Goal: Transaction & Acquisition: Purchase product/service

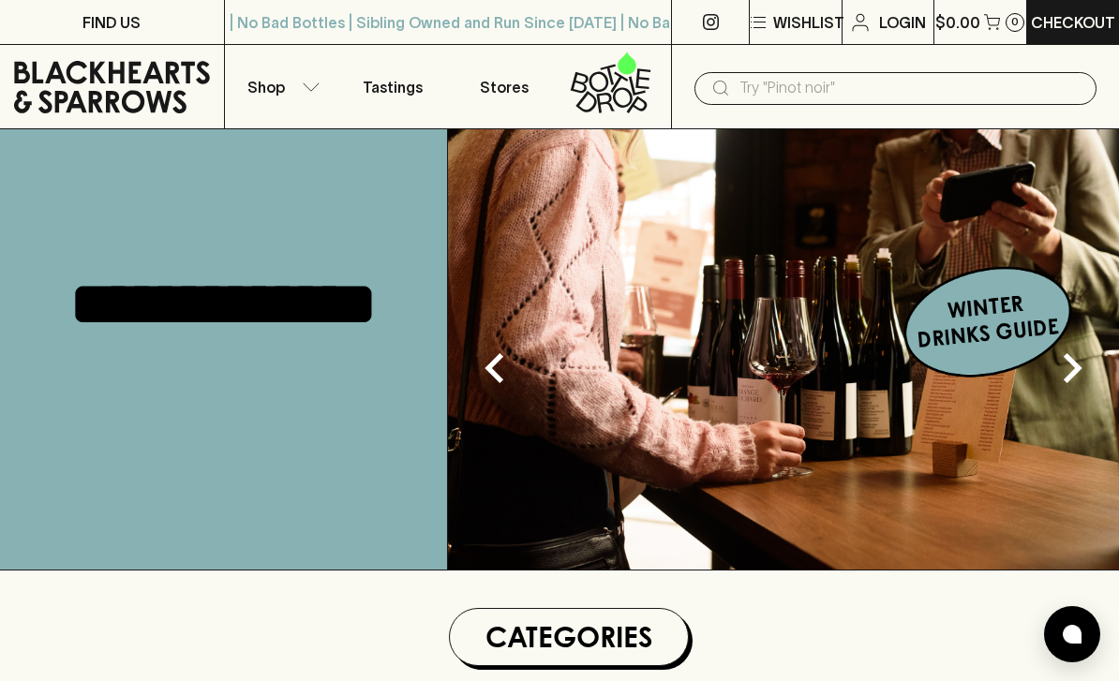
click at [299, 92] on button "Shop" at bounding box center [281, 86] width 112 height 83
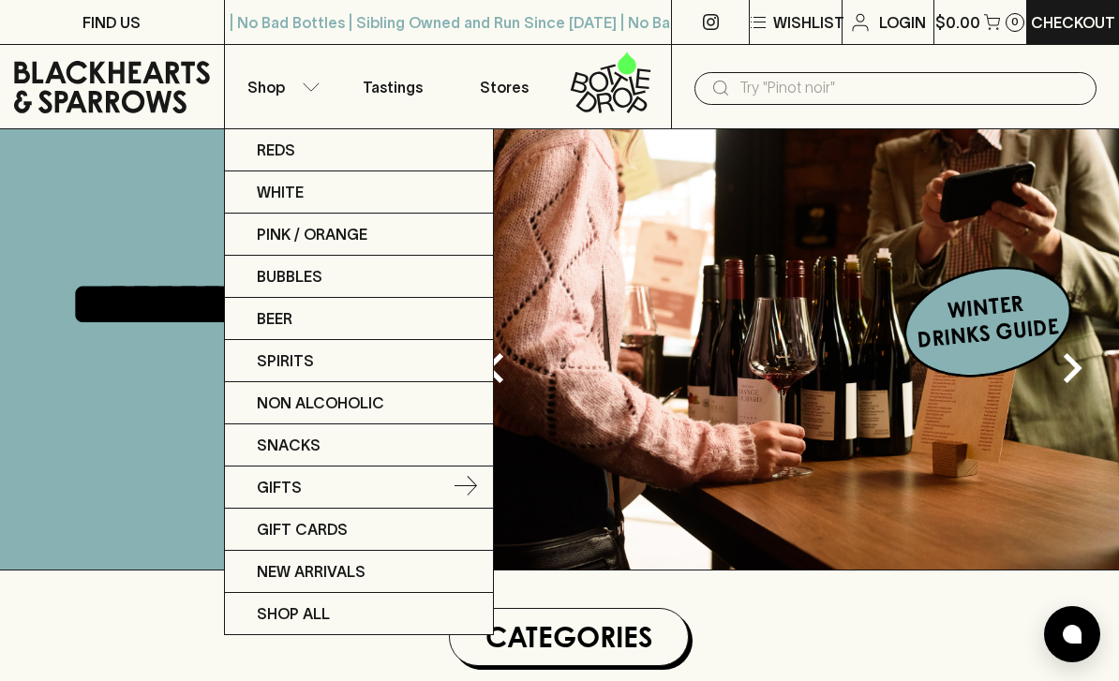
click at [267, 494] on p "Gifts" at bounding box center [279, 487] width 45 height 22
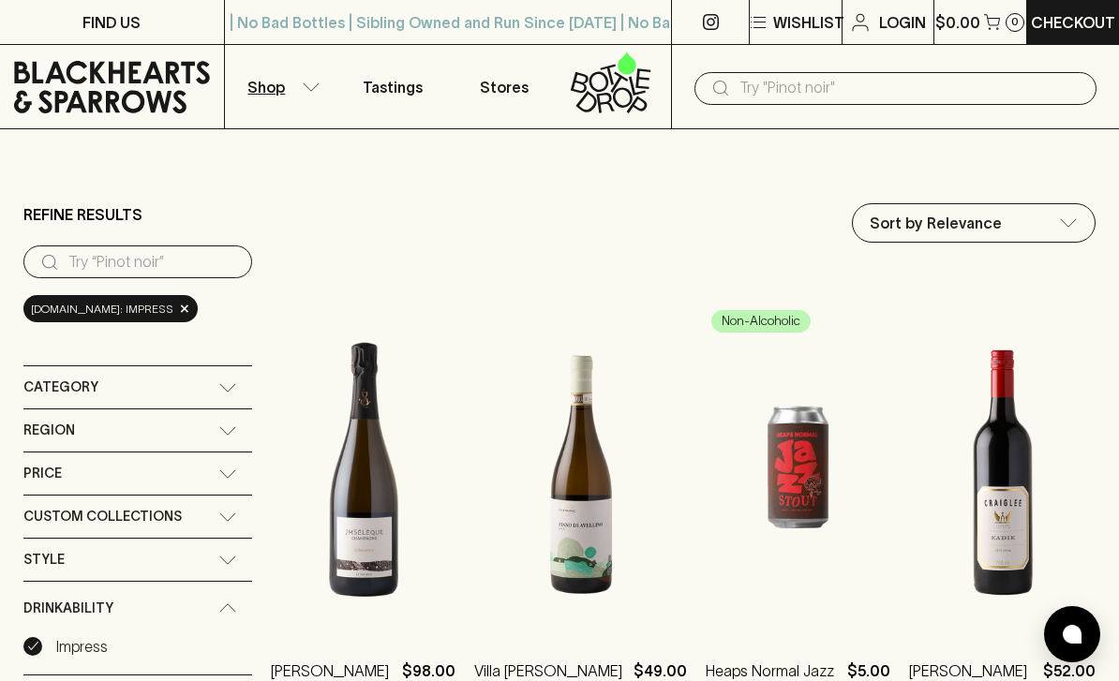
click at [243, 89] on button "Shop" at bounding box center [281, 86] width 112 height 83
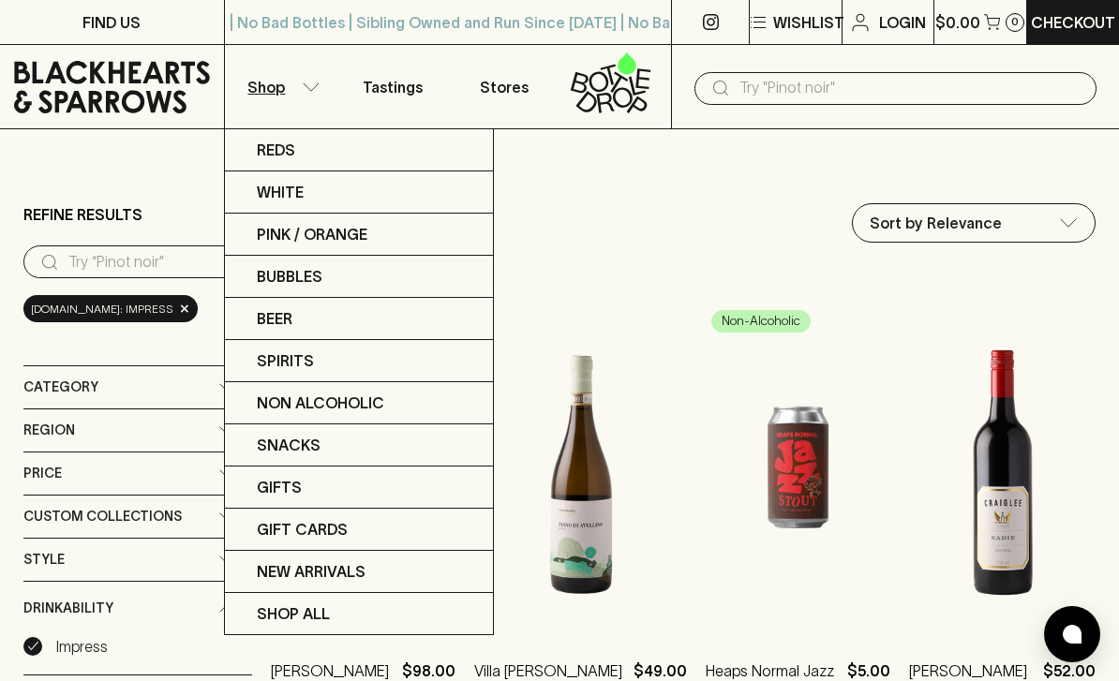
click at [253, 86] on div at bounding box center [559, 340] width 1119 height 681
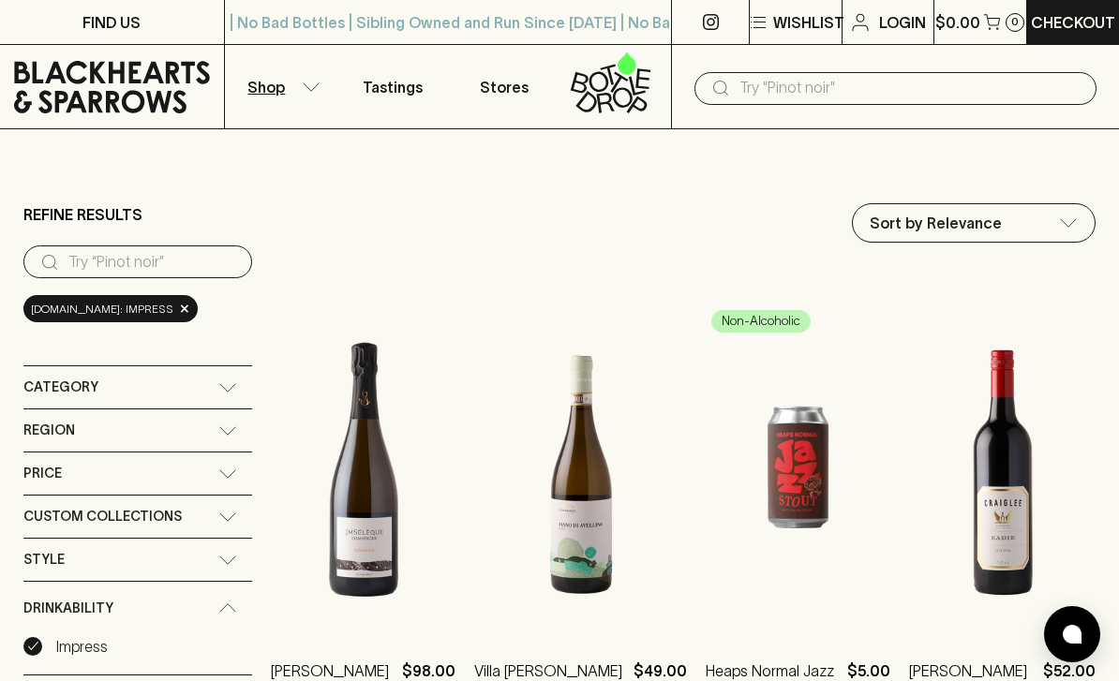
click at [269, 85] on p "Shop" at bounding box center [265, 87] width 37 height 22
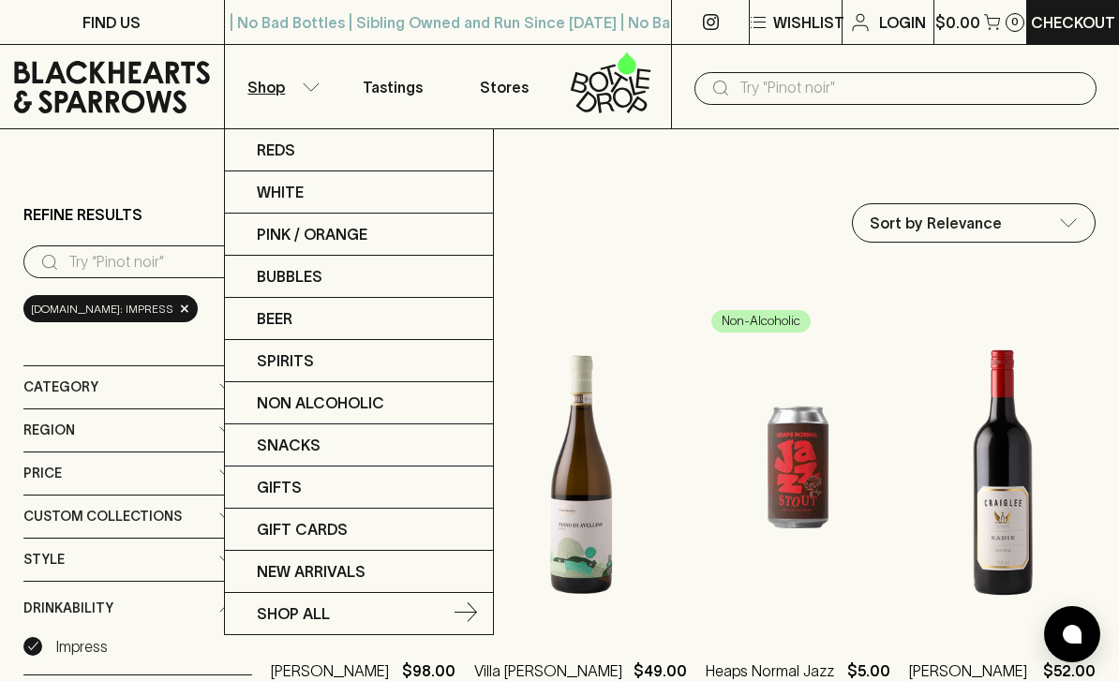
click at [269, 612] on p "SHOP ALL" at bounding box center [293, 614] width 73 height 22
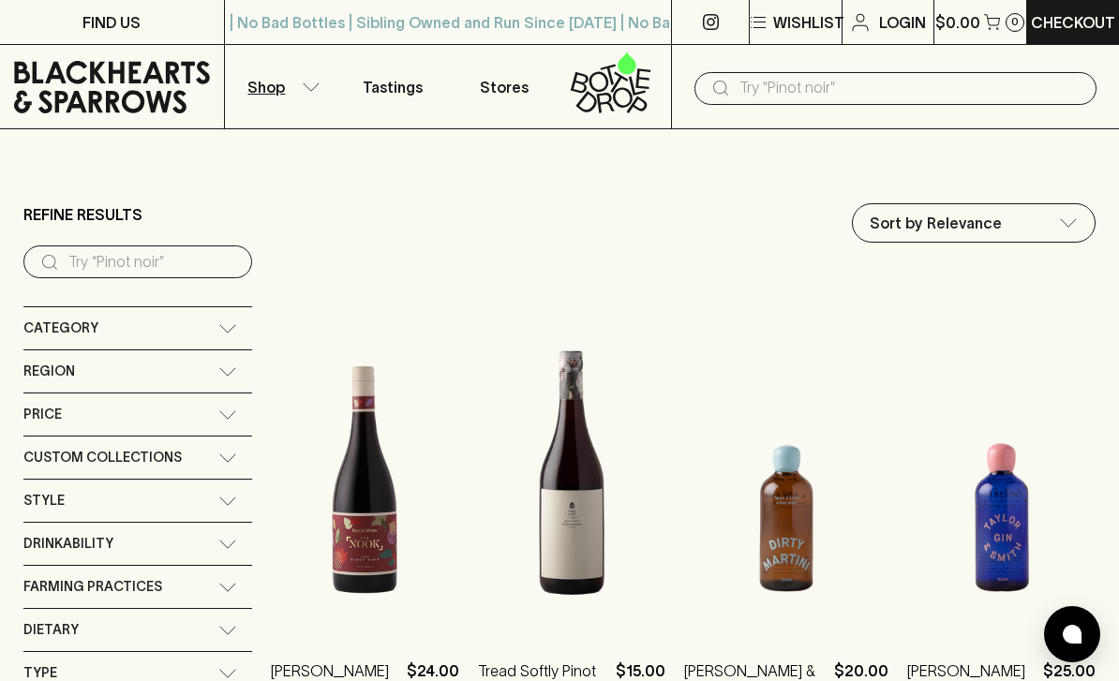
click at [236, 324] on icon at bounding box center [227, 328] width 19 height 9
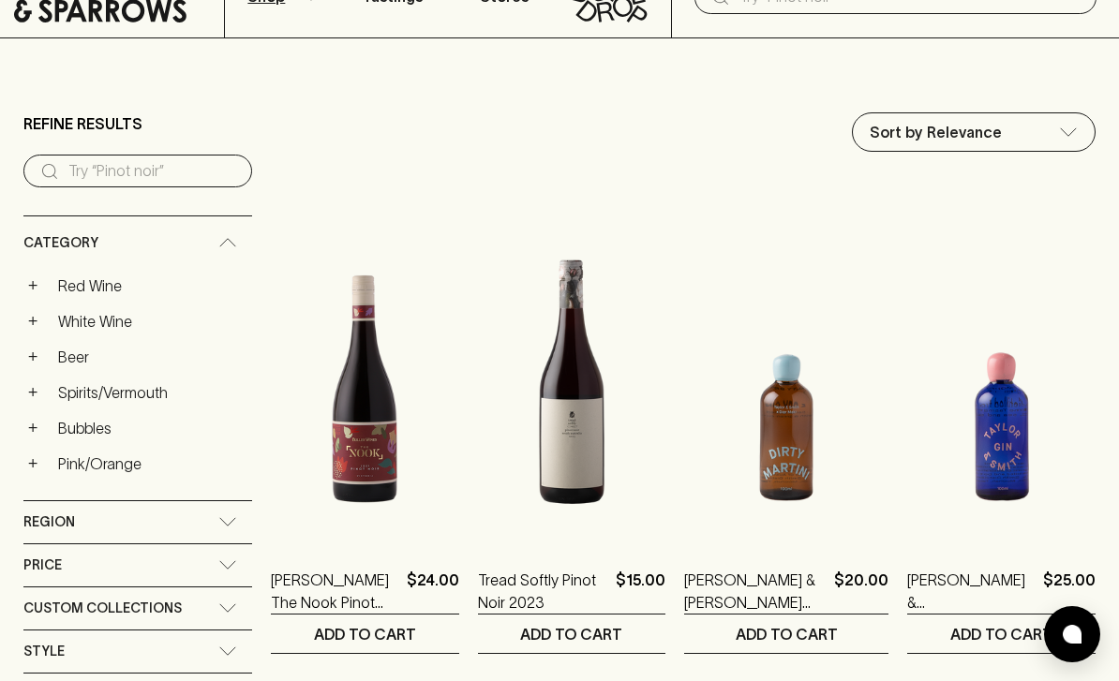
scroll to position [92, 0]
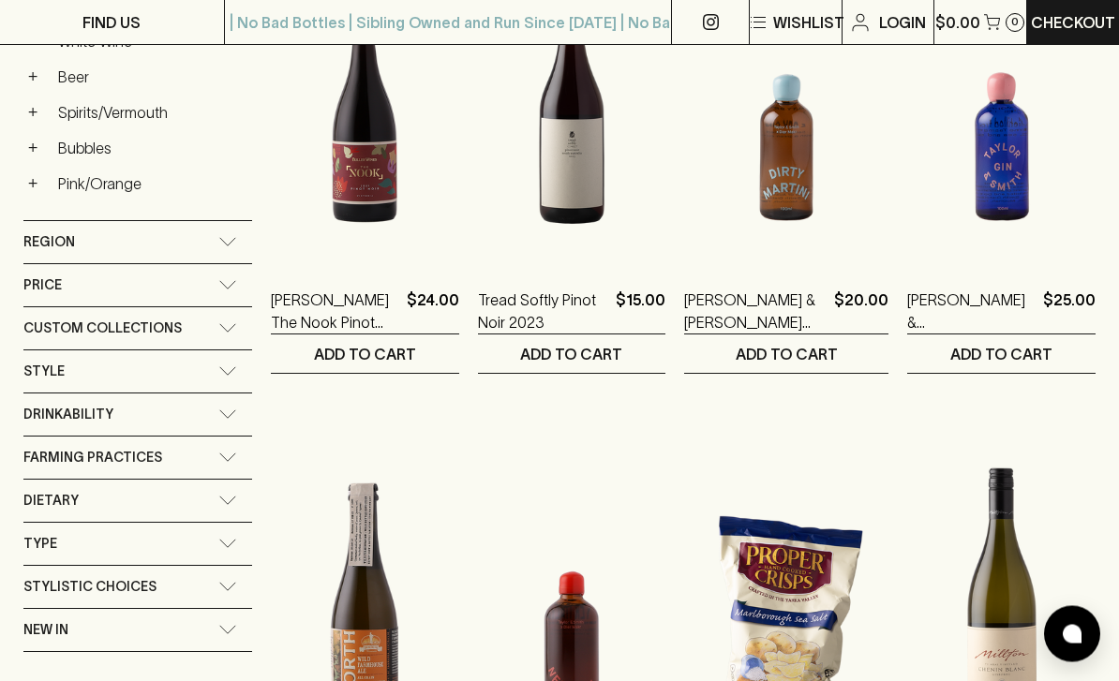
click at [245, 321] on div "Custom Collections" at bounding box center [137, 329] width 229 height 42
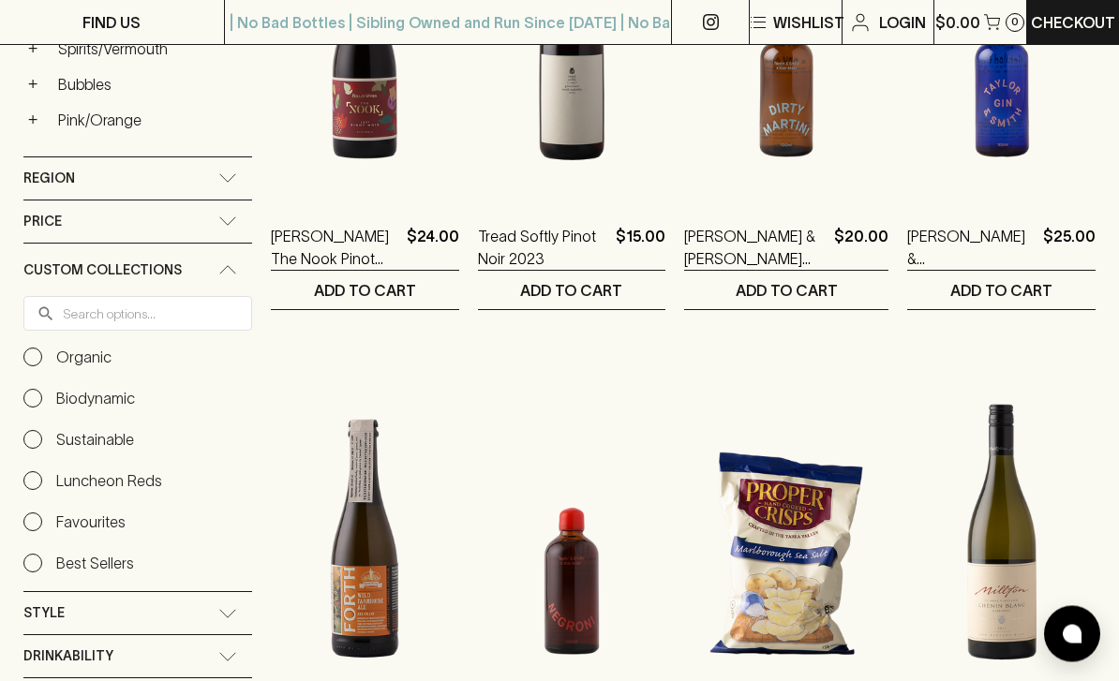
scroll to position [437, 0]
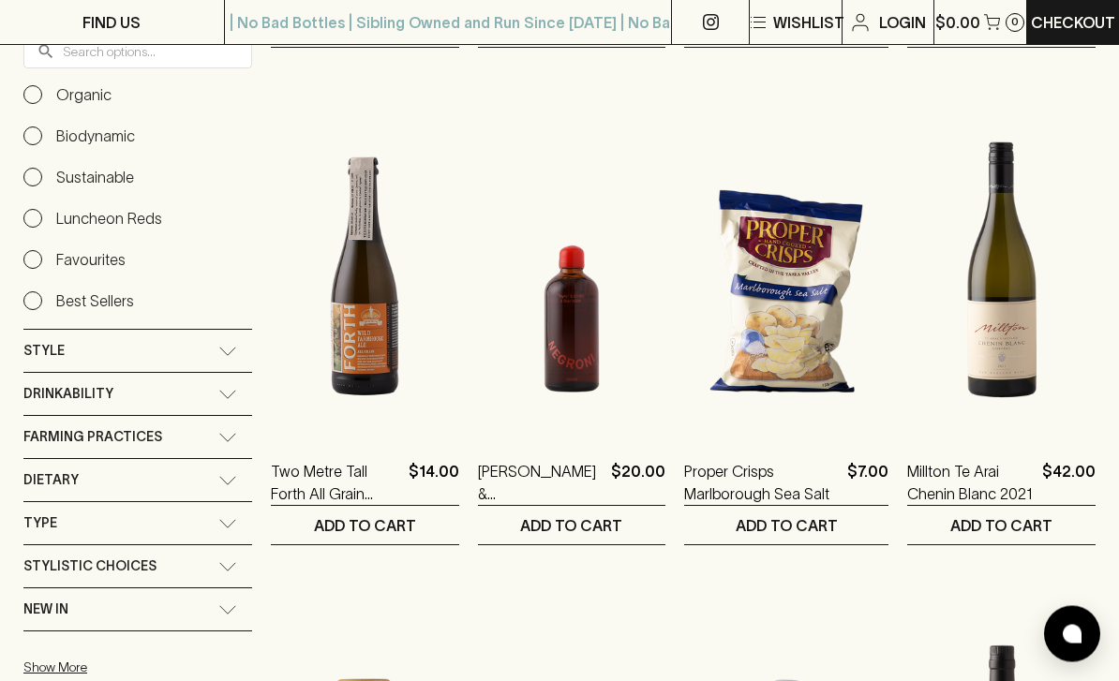
click at [74, 340] on div "Style" at bounding box center [120, 351] width 195 height 23
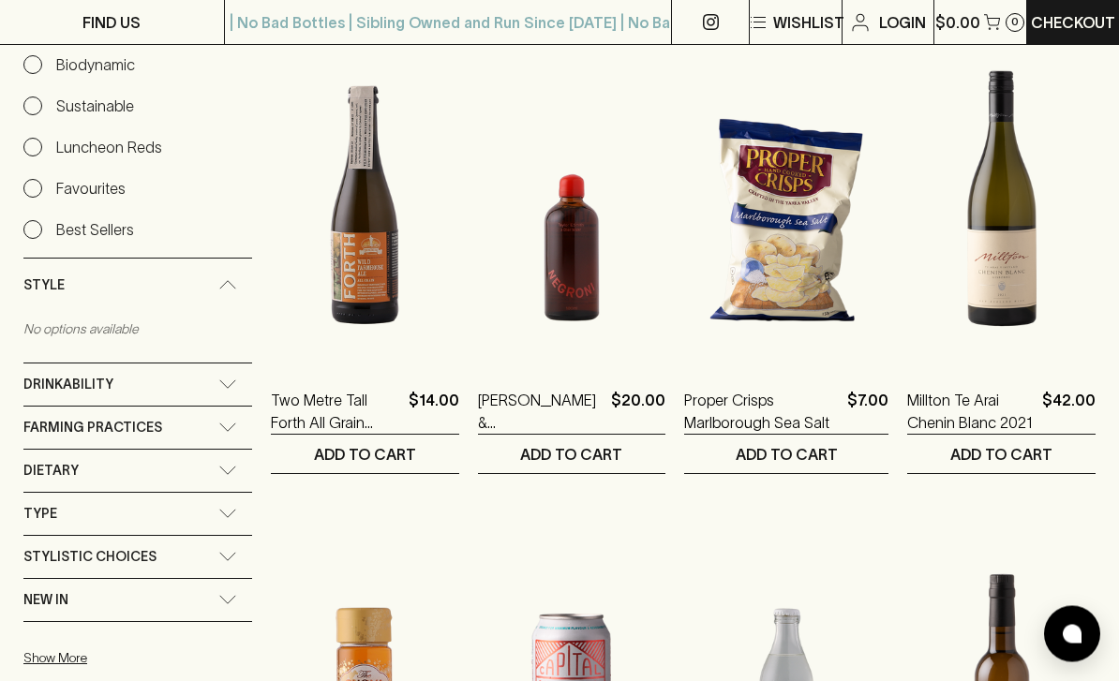
scroll to position [811, 0]
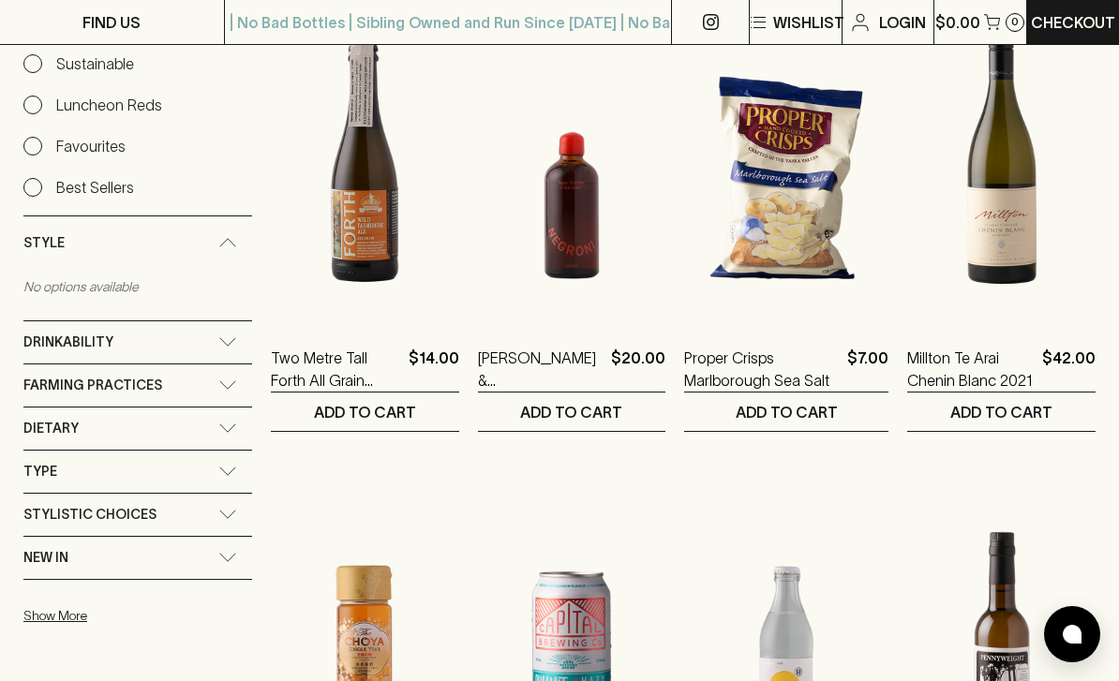
click at [102, 456] on div "Type" at bounding box center [137, 472] width 229 height 42
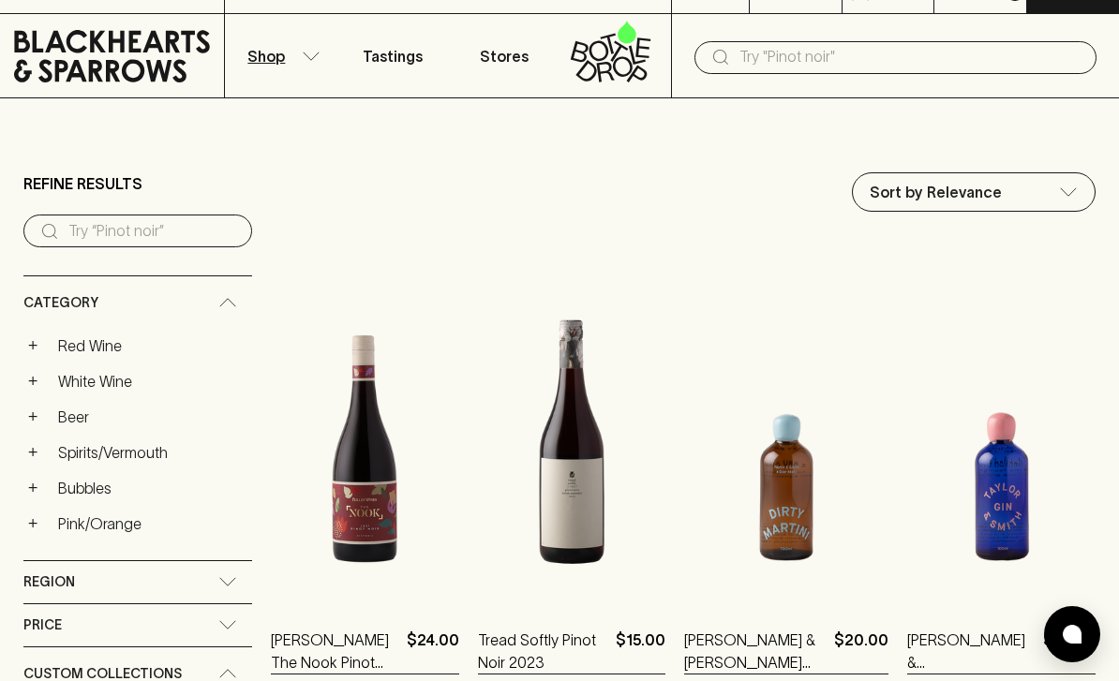
scroll to position [37, 0]
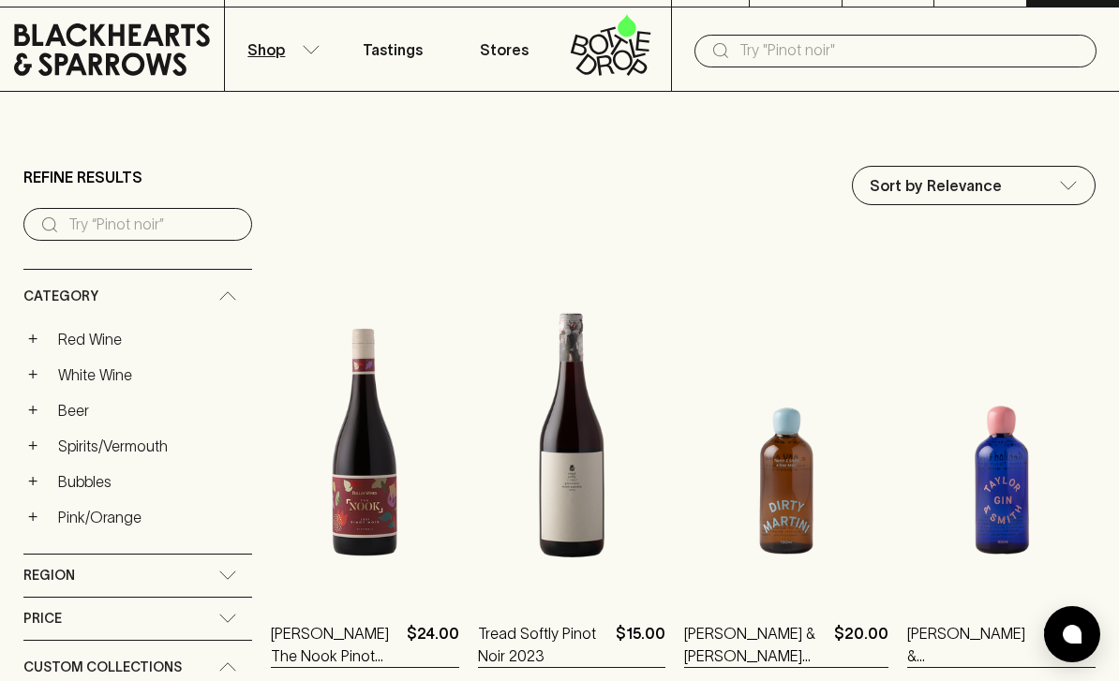
click at [33, 321] on div "Category" at bounding box center [137, 296] width 229 height 53
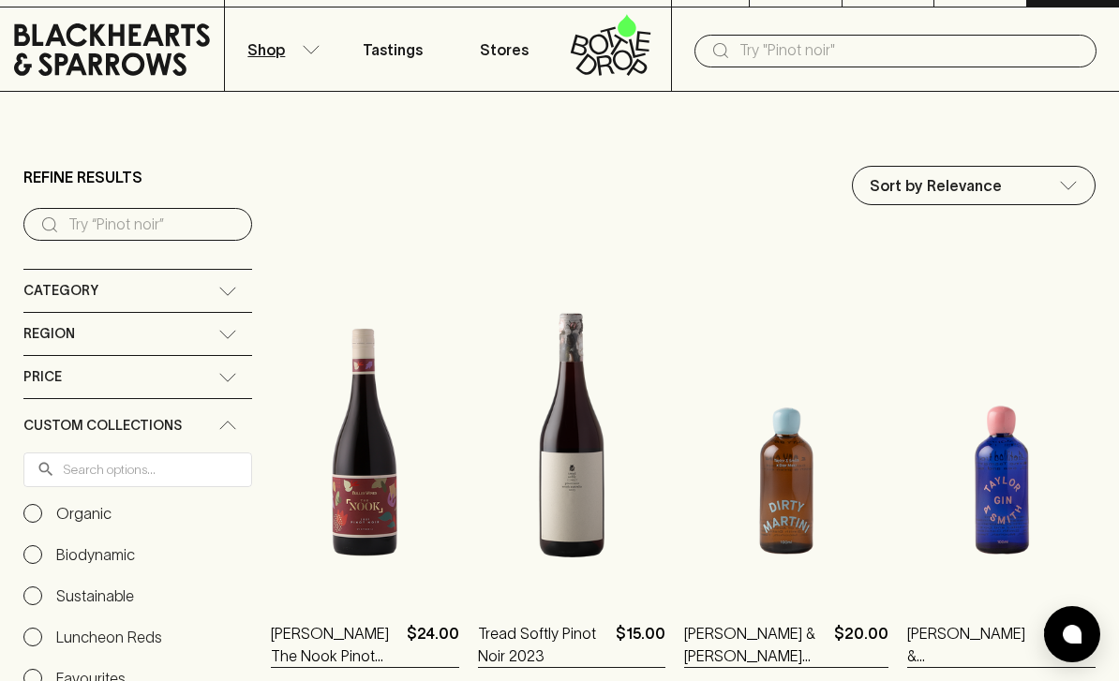
click at [53, 292] on span "Category" at bounding box center [60, 290] width 75 height 23
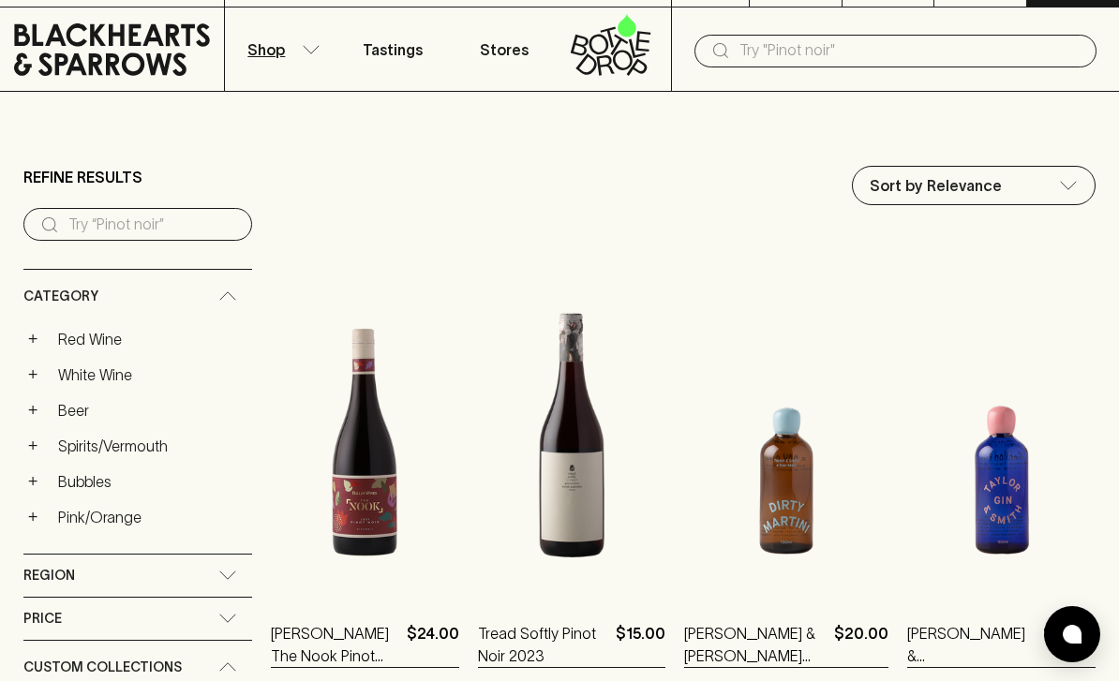
click at [50, 330] on link "Red Wine" at bounding box center [151, 339] width 202 height 32
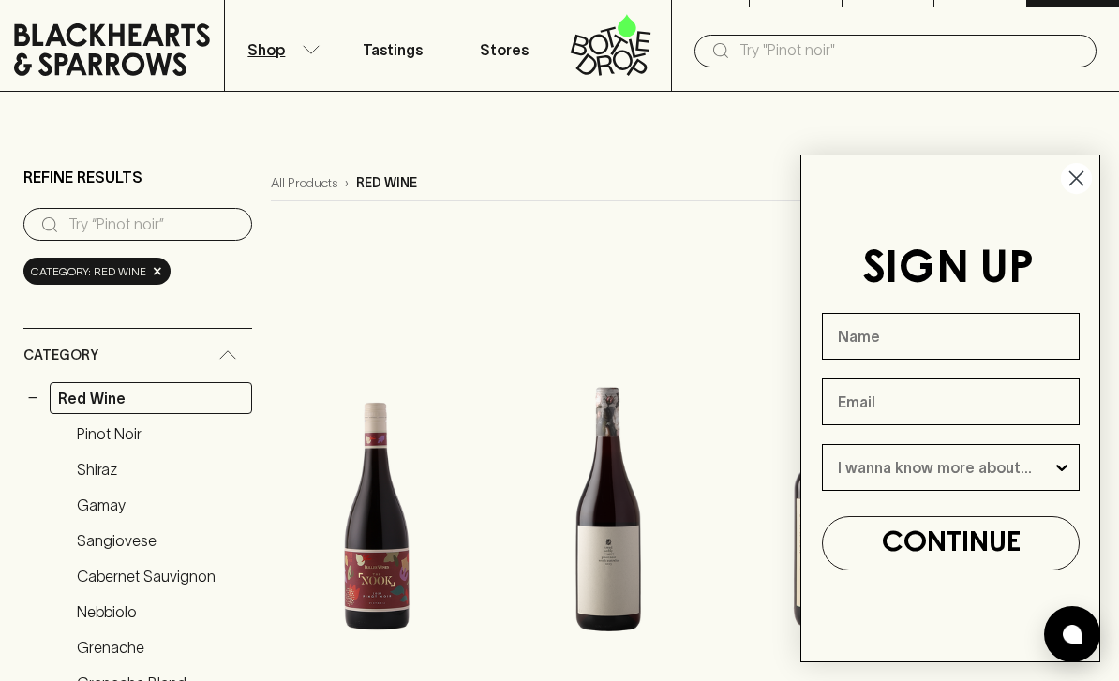
click at [1080, 185] on circle "Close dialog" at bounding box center [1076, 178] width 31 height 31
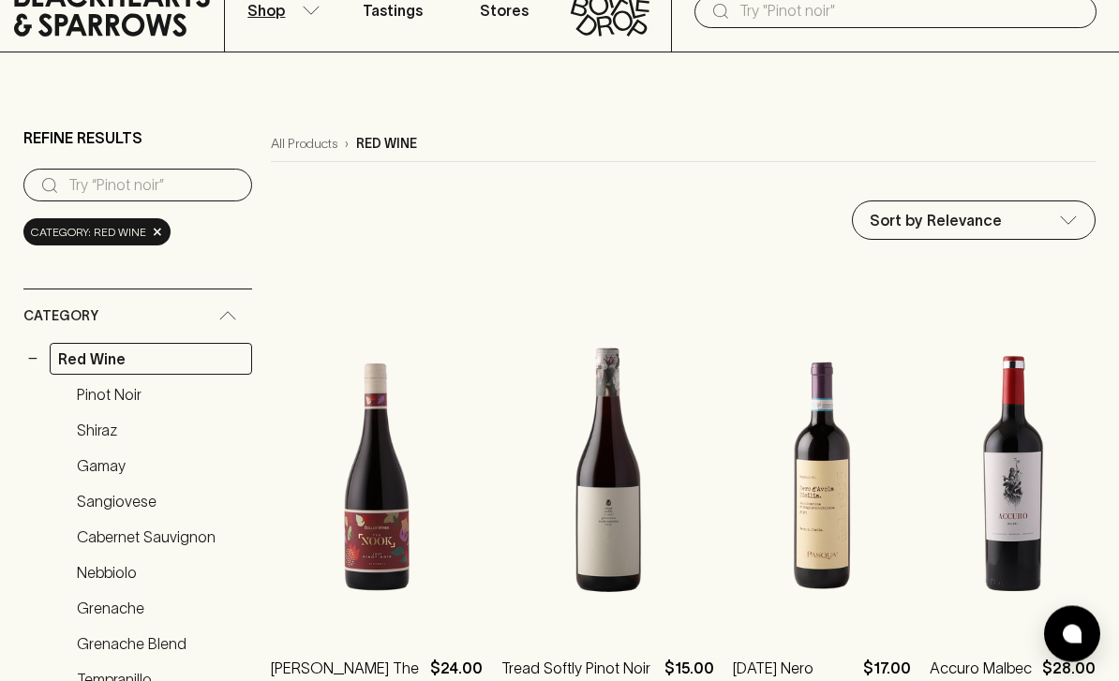
click at [33, 354] on button "−" at bounding box center [32, 360] width 19 height 19
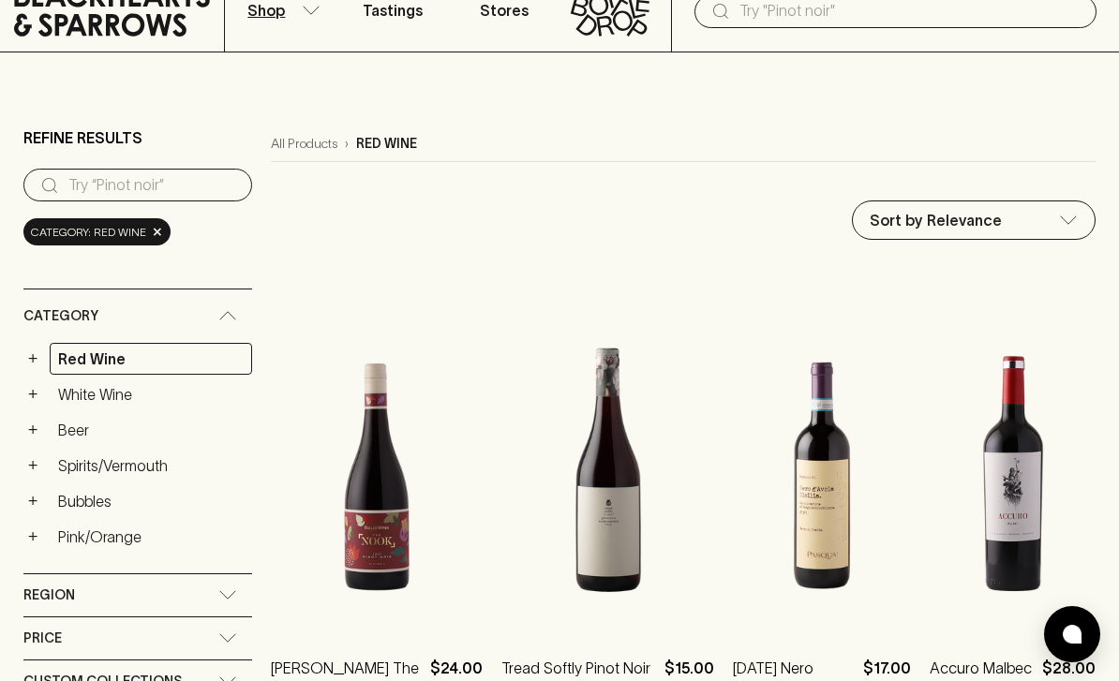
click at [34, 494] on button "+" at bounding box center [32, 501] width 19 height 19
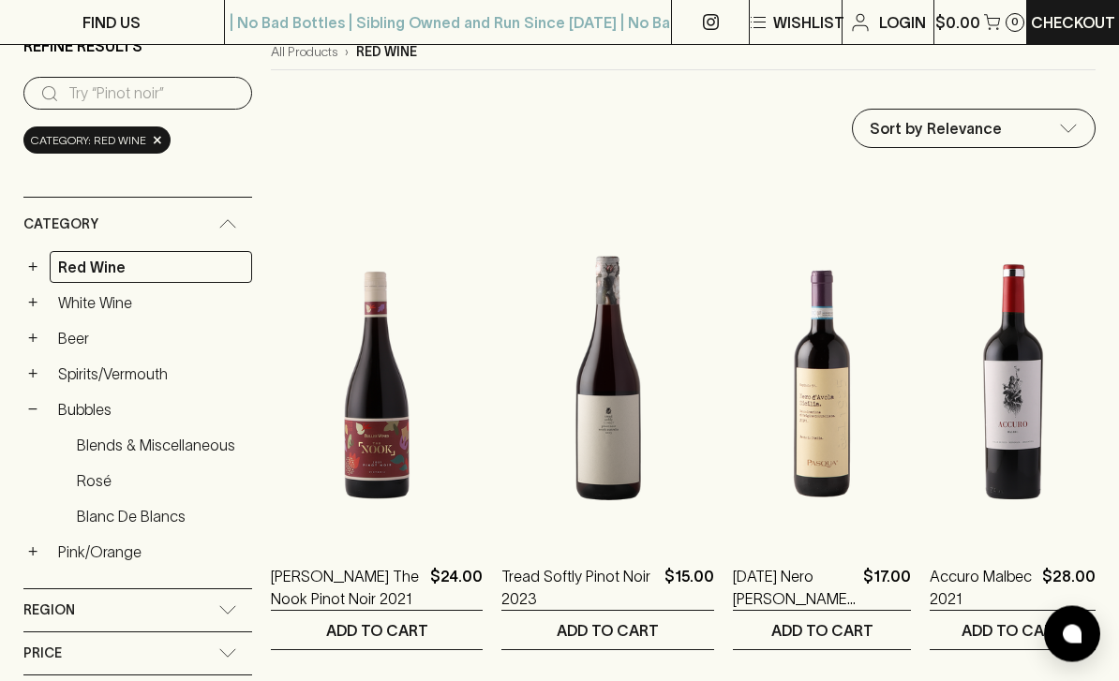
click at [23, 555] on button "+" at bounding box center [32, 553] width 19 height 19
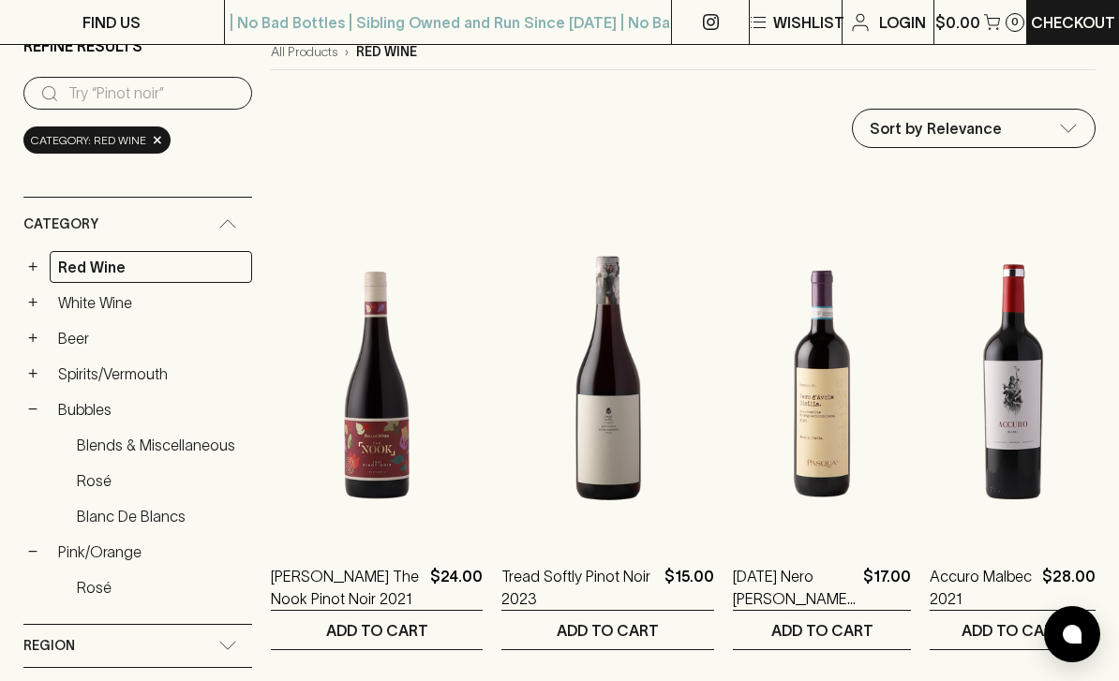
click at [35, 304] on button "+" at bounding box center [32, 302] width 19 height 19
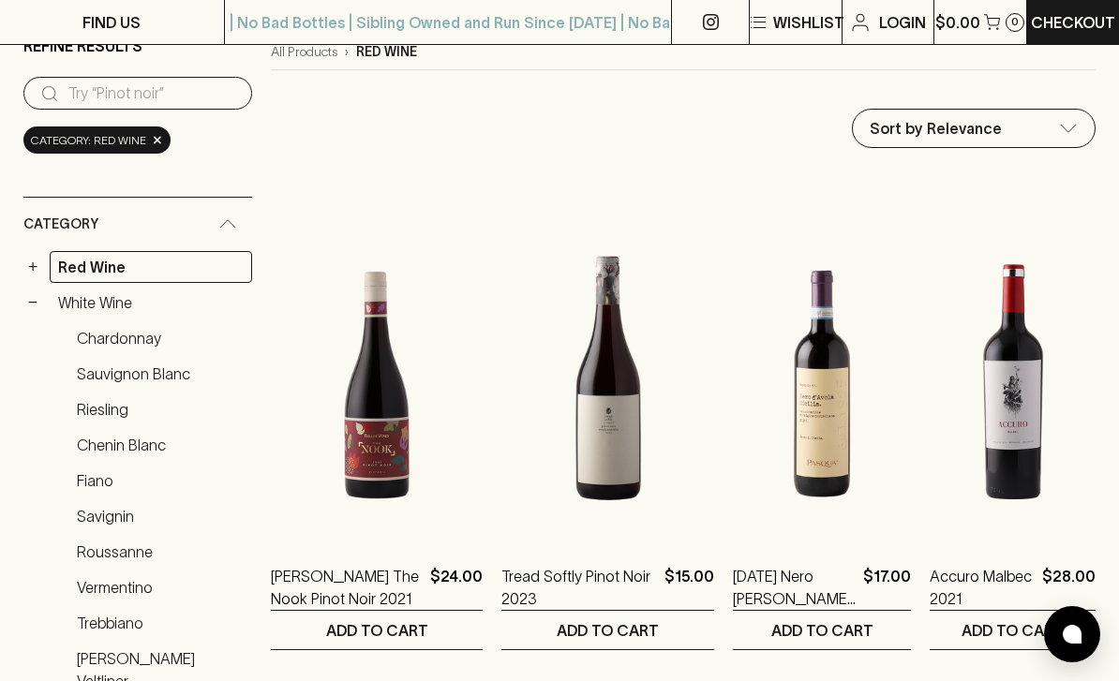
click at [89, 302] on link "White Wine" at bounding box center [151, 303] width 202 height 32
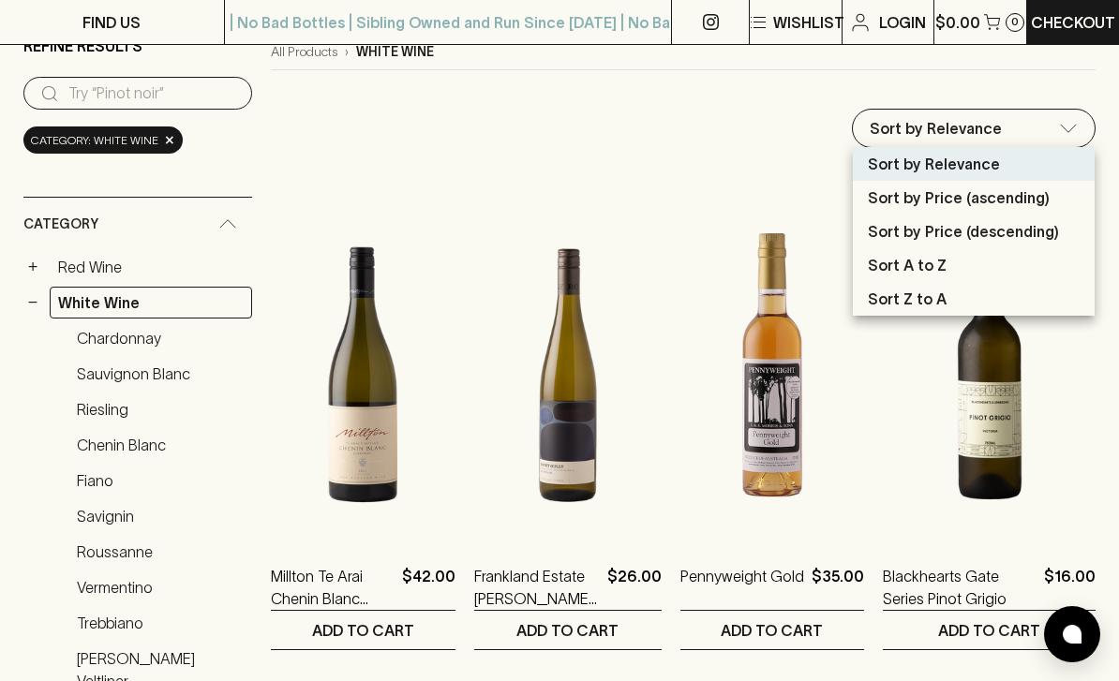
click at [1036, 202] on p "Sort by Price (ascending)" at bounding box center [959, 198] width 182 height 22
type input "price:asc"
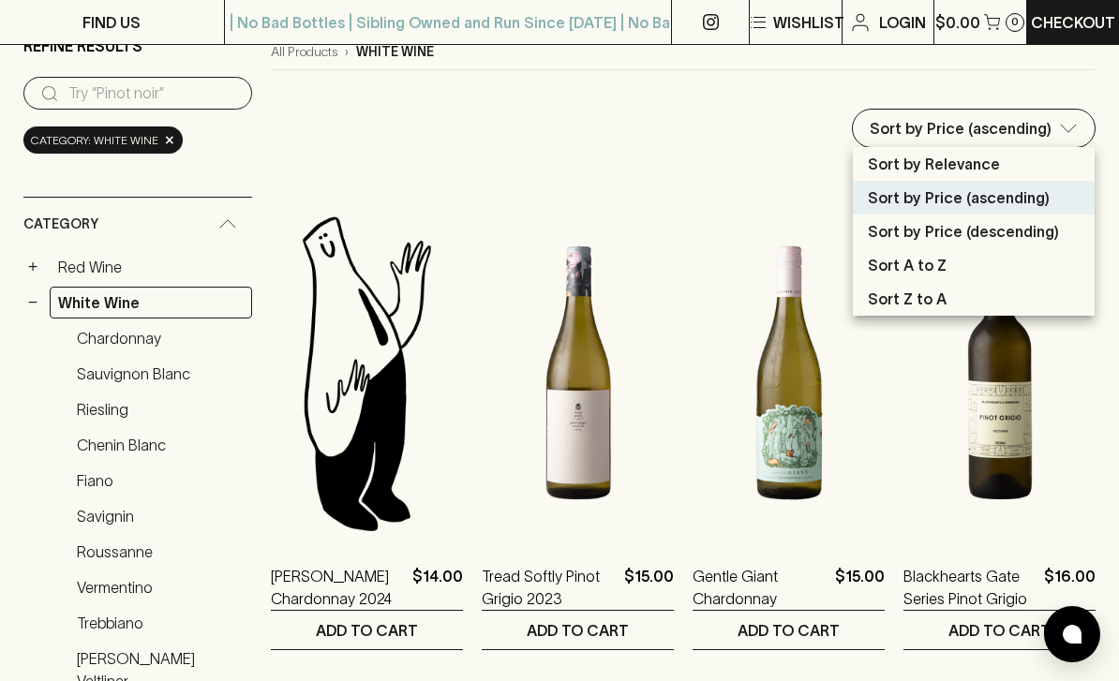
click at [1058, 143] on div at bounding box center [559, 340] width 1119 height 681
